Goal: Navigation & Orientation: Find specific page/section

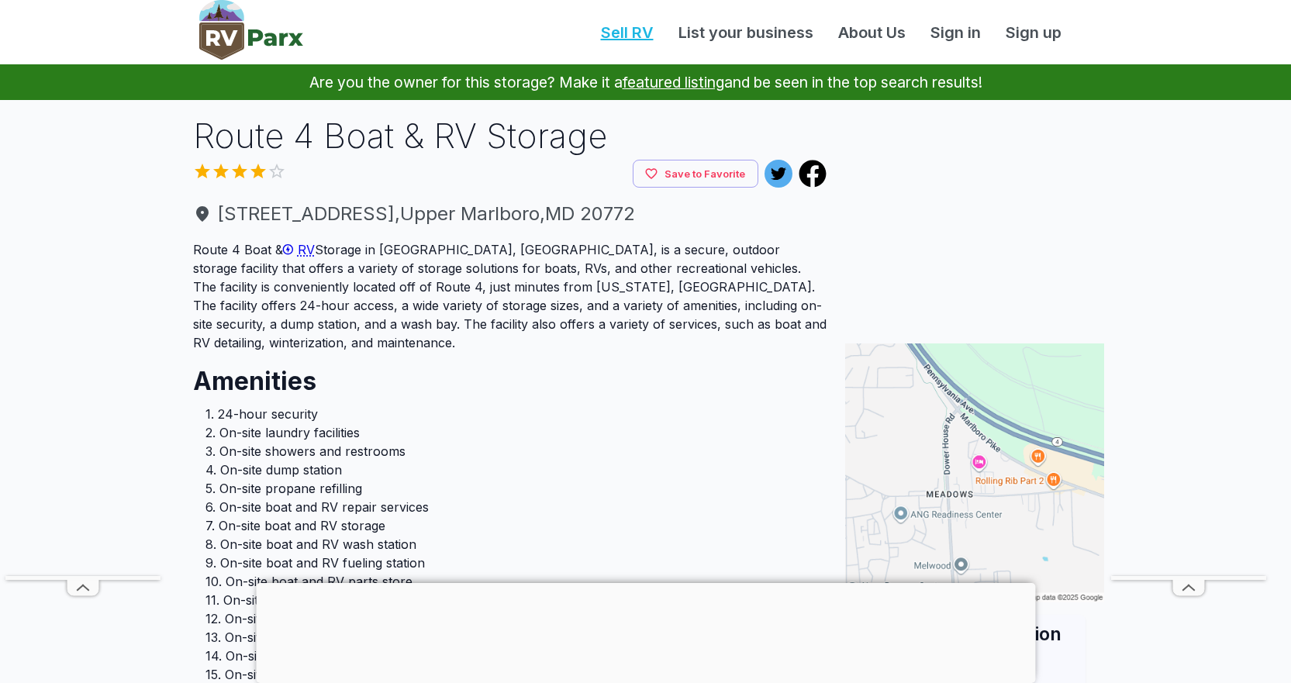
click at [620, 33] on link "Sell RV" at bounding box center [628, 32] width 78 height 23
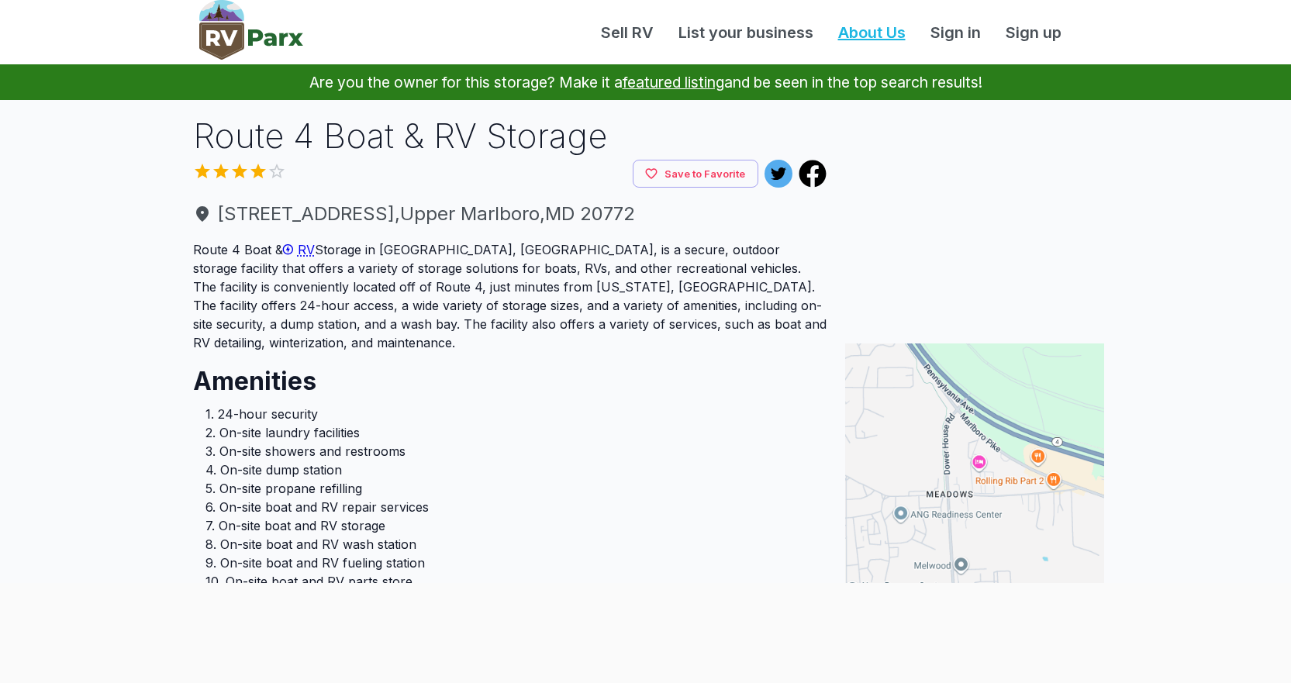
click at [860, 27] on link "About Us" at bounding box center [872, 32] width 92 height 23
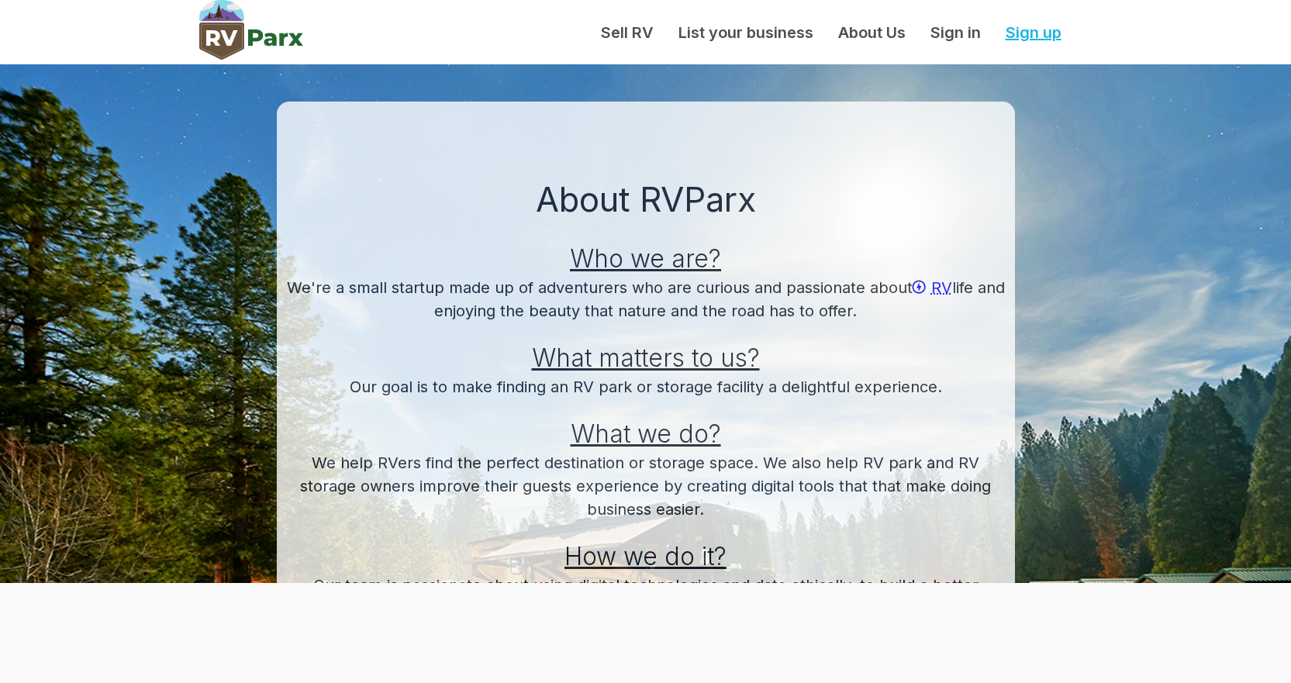
click at [1013, 29] on link "Sign up" at bounding box center [1033, 32] width 81 height 23
